Goal: Find specific page/section: Find specific page/section

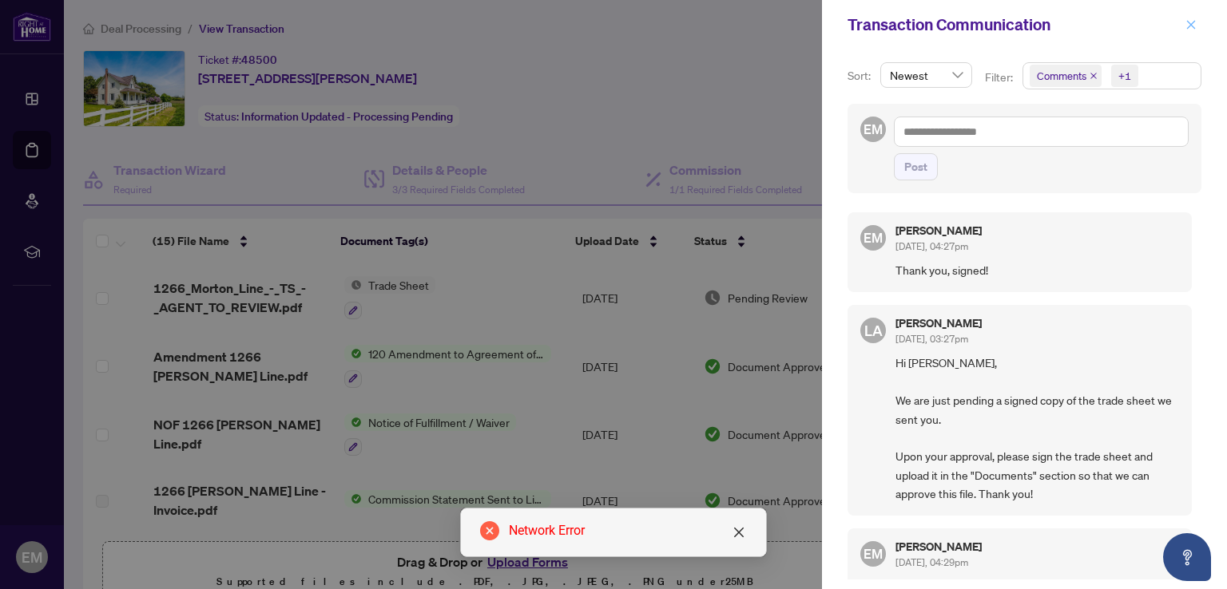
click at [1189, 22] on icon "close" at bounding box center [1190, 24] width 11 height 11
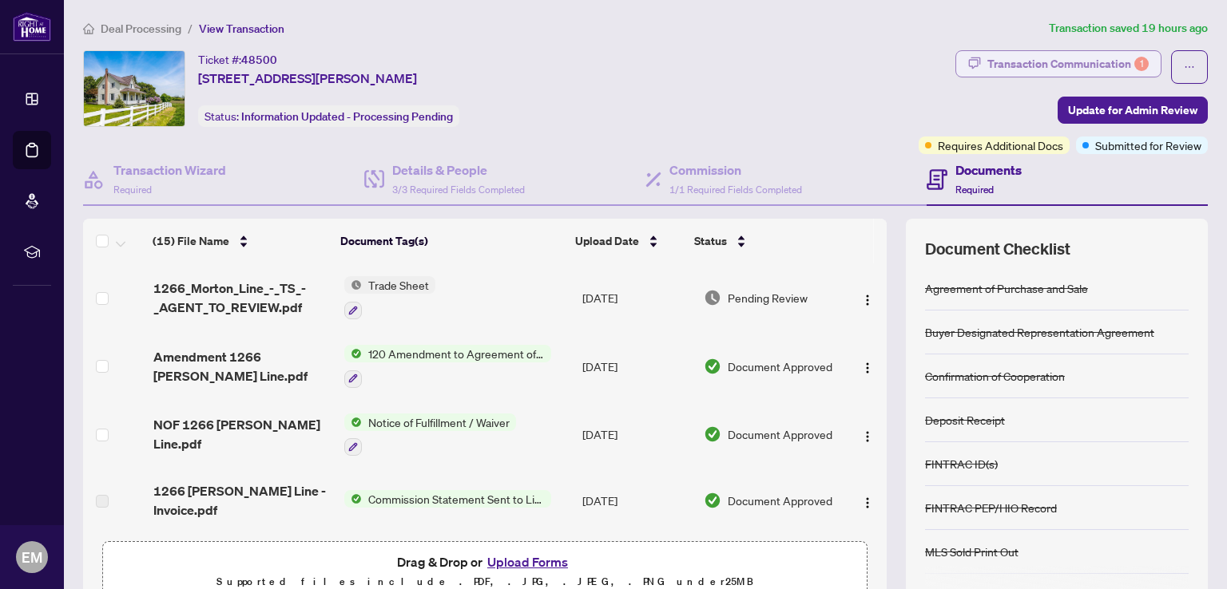
click at [1004, 56] on div "Transaction Communication 1" at bounding box center [1067, 64] width 161 height 26
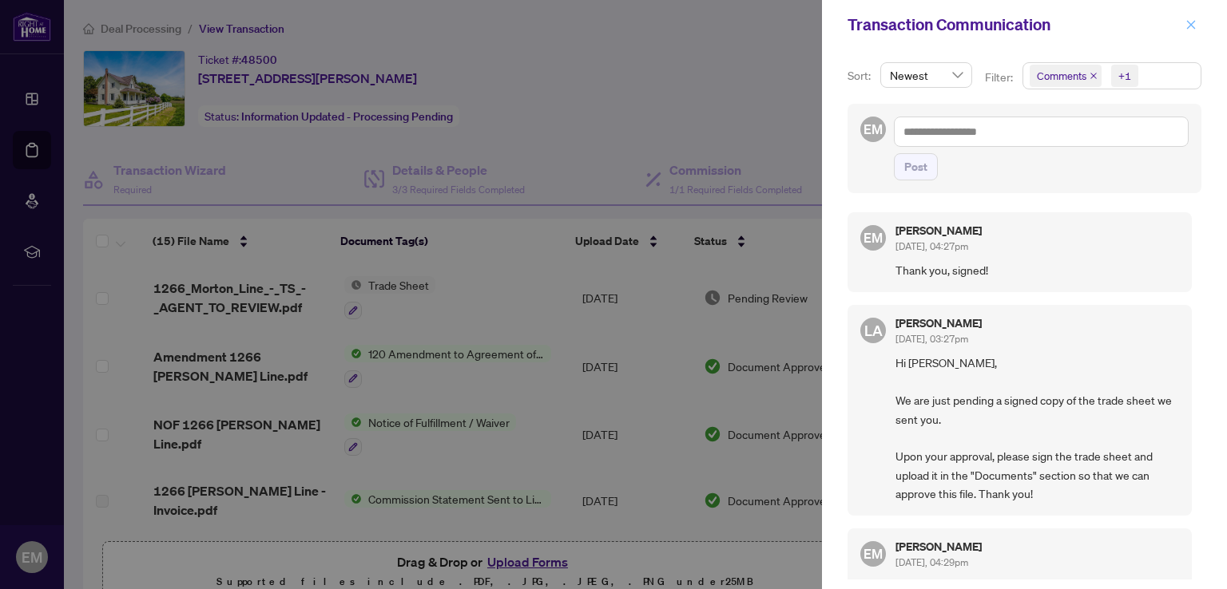
click at [1191, 24] on icon "close" at bounding box center [1191, 24] width 9 height 9
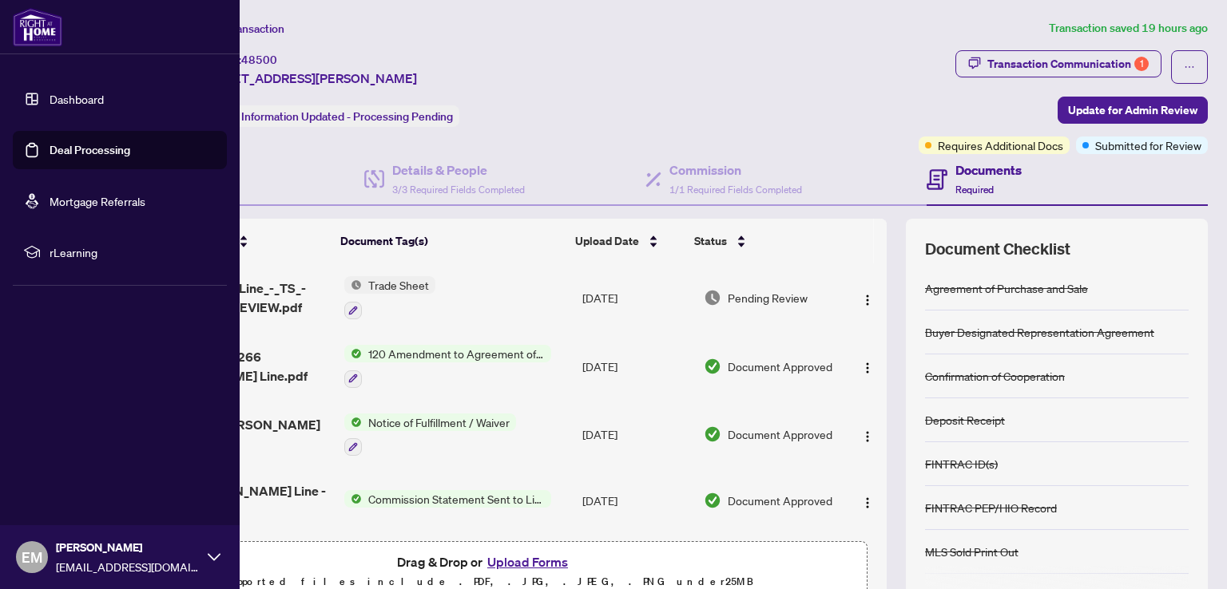
click at [55, 101] on link "Dashboard" at bounding box center [77, 99] width 54 height 14
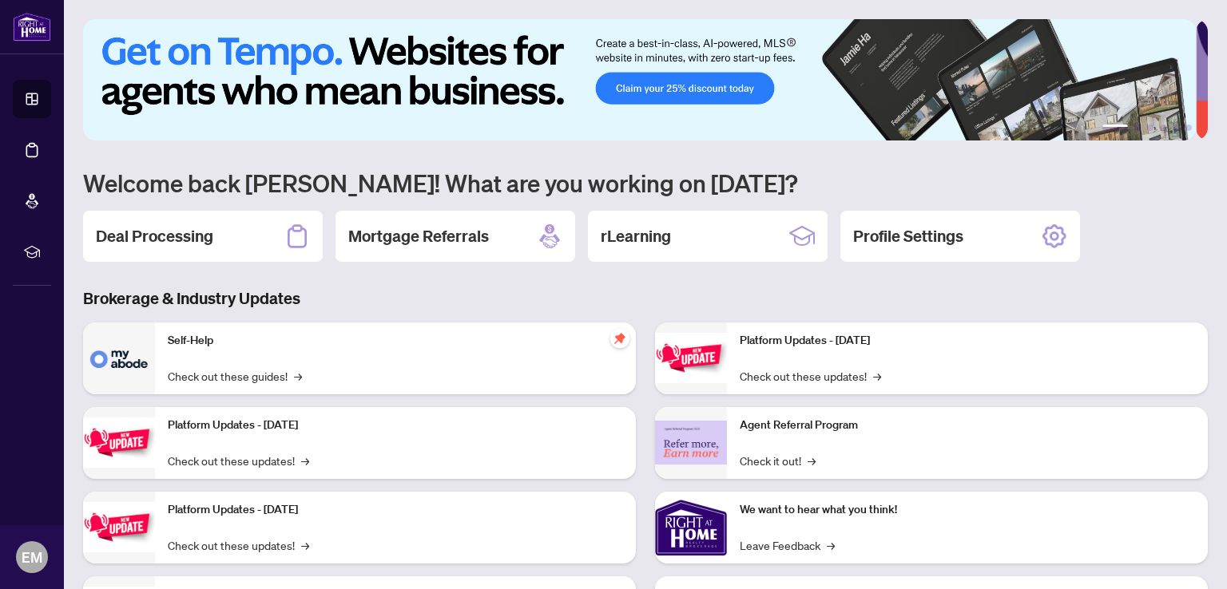
click at [175, 234] on h2 "Deal Processing" at bounding box center [154, 236] width 117 height 22
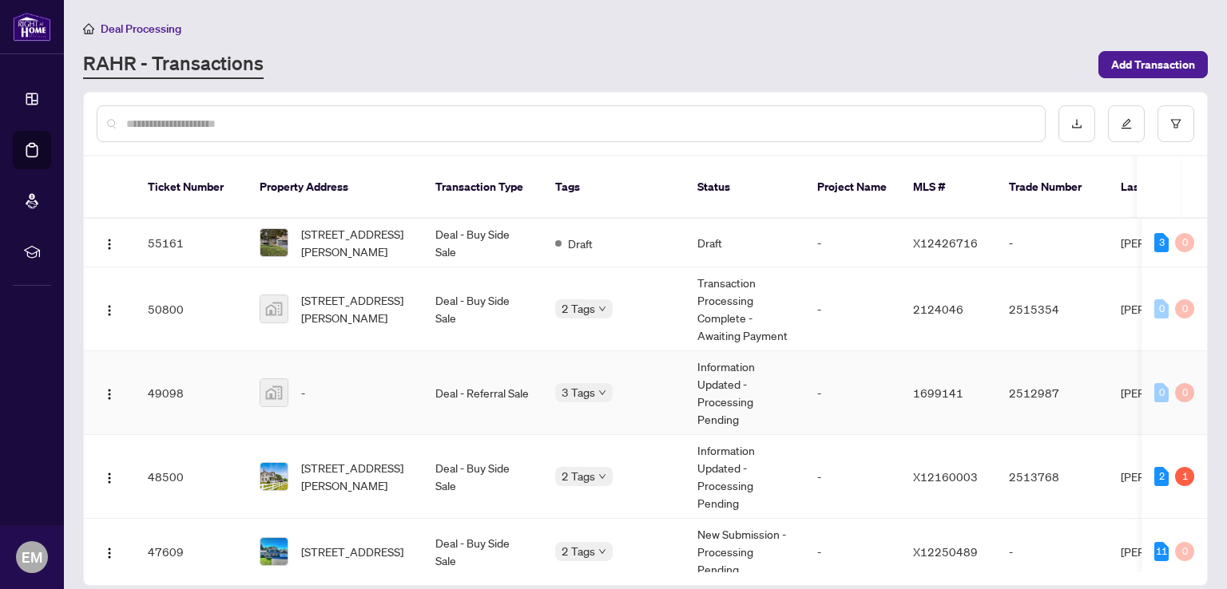
click at [707, 359] on td "Information Updated - Processing Pending" at bounding box center [745, 393] width 120 height 84
